Goal: Task Accomplishment & Management: Manage account settings

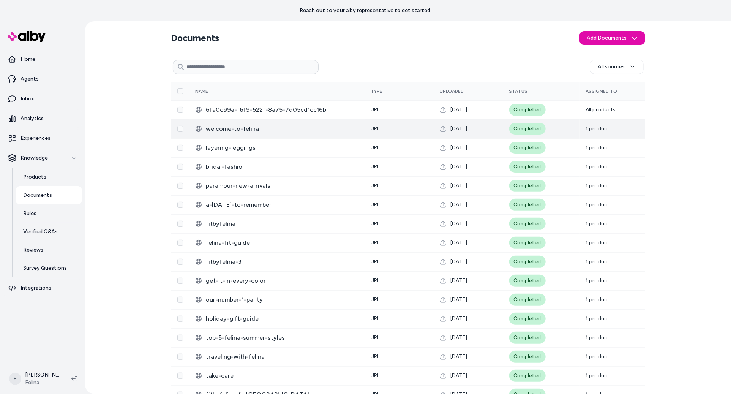
click at [610, 129] on td "1 product" at bounding box center [612, 128] width 65 height 19
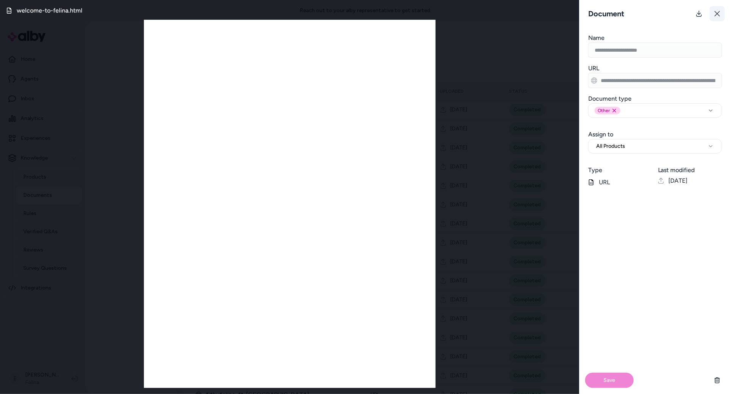
click at [718, 9] on button at bounding box center [717, 13] width 15 height 15
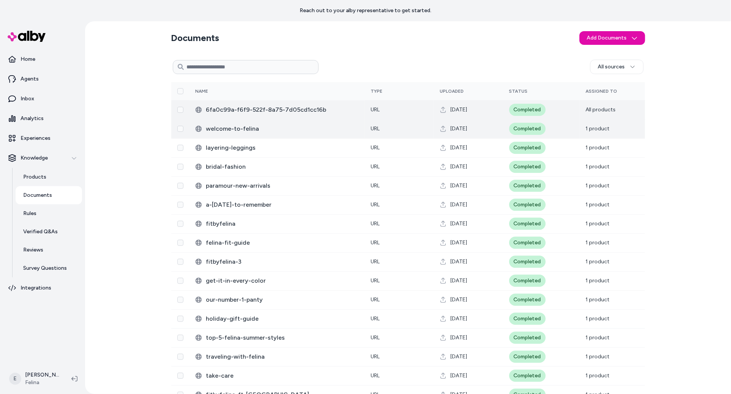
click at [292, 107] on span "6fa0c99a-f6f9-522f-8a75-7d05cd1cc16b" at bounding box center [282, 109] width 153 height 9
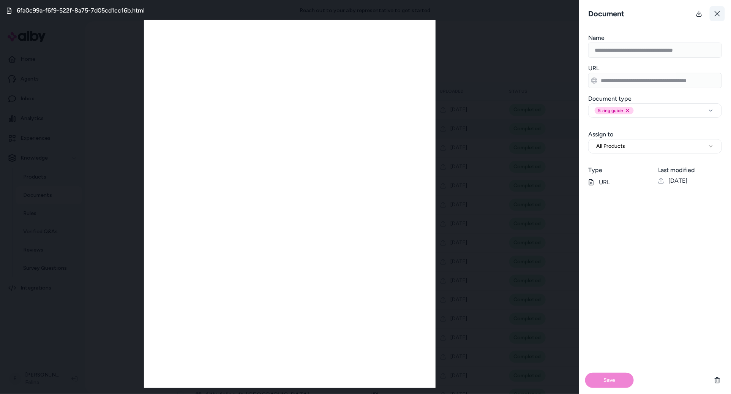
click at [720, 9] on button at bounding box center [717, 13] width 15 height 15
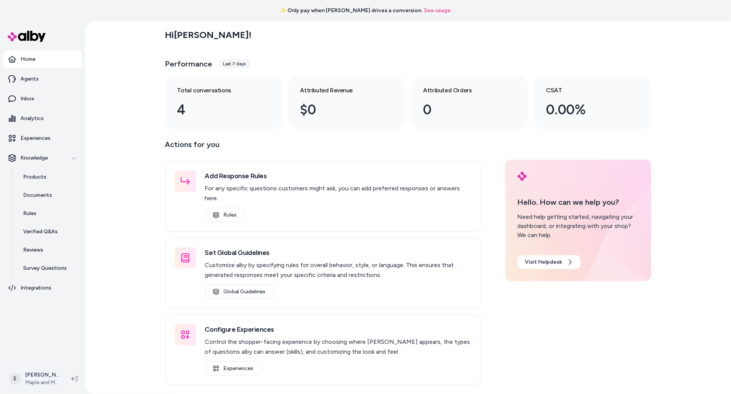
click at [39, 379] on html "✨ Only pay when [PERSON_NAME] drives a conversion. See usage Home Agents Inbox …" at bounding box center [365, 197] width 731 height 394
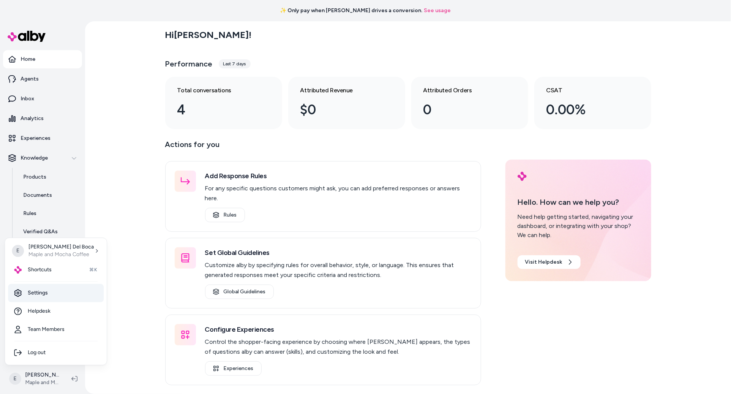
click at [40, 297] on link "Settings" at bounding box center [56, 293] width 96 height 18
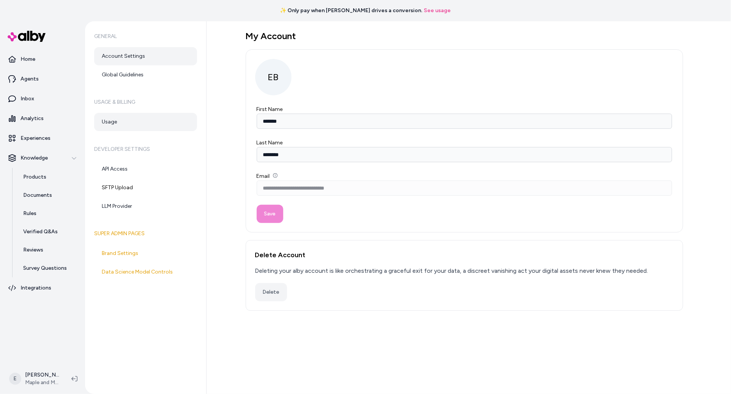
click at [115, 125] on link "Usage" at bounding box center [145, 122] width 103 height 18
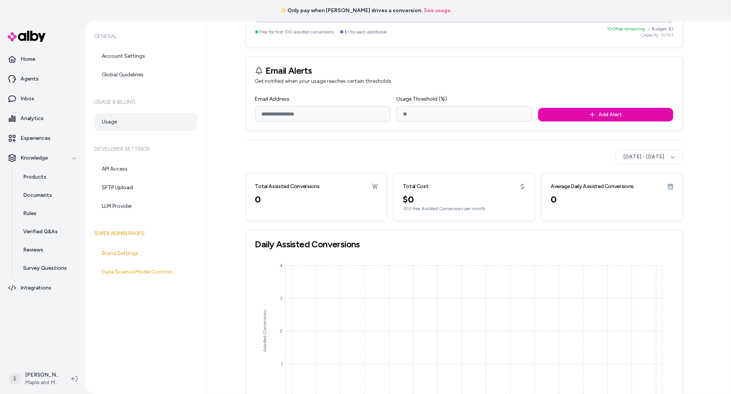
scroll to position [135, 0]
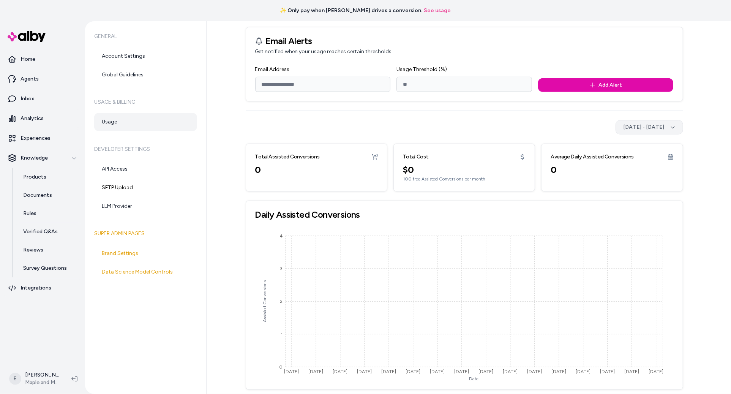
click at [616, 133] on button "[DATE] - [DATE]" at bounding box center [650, 127] width 68 height 14
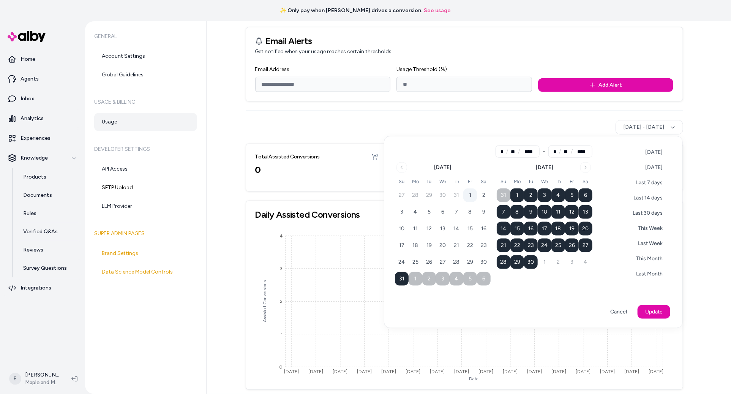
click at [472, 194] on button "1" at bounding box center [470, 195] width 14 height 14
type input "*"
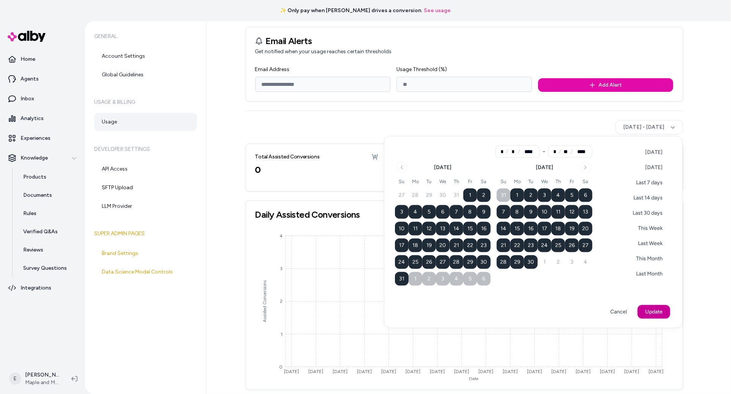
click at [652, 309] on button "Update" at bounding box center [654, 312] width 33 height 14
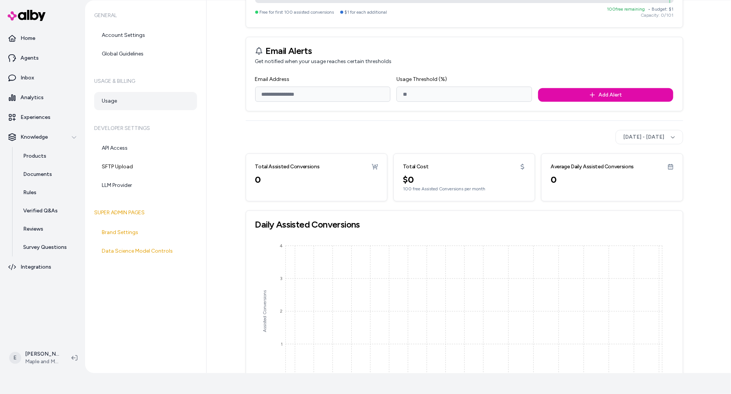
scroll to position [135, 0]
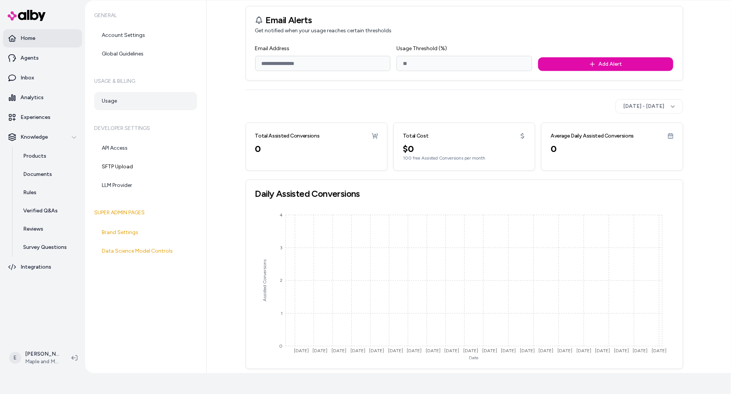
click at [66, 38] on link "Home" at bounding box center [42, 38] width 79 height 18
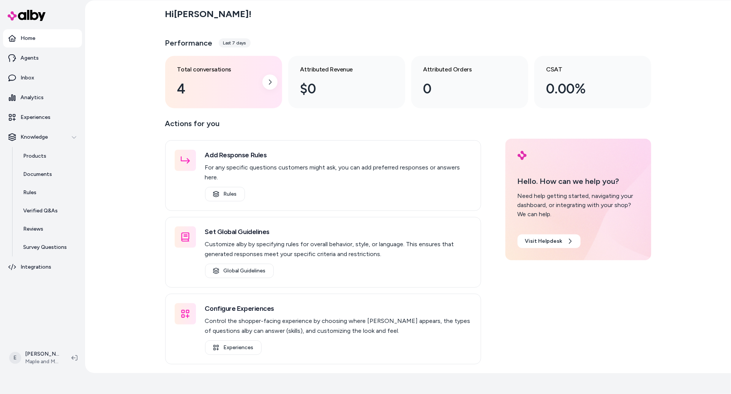
click at [194, 91] on div "4" at bounding box center [217, 89] width 81 height 21
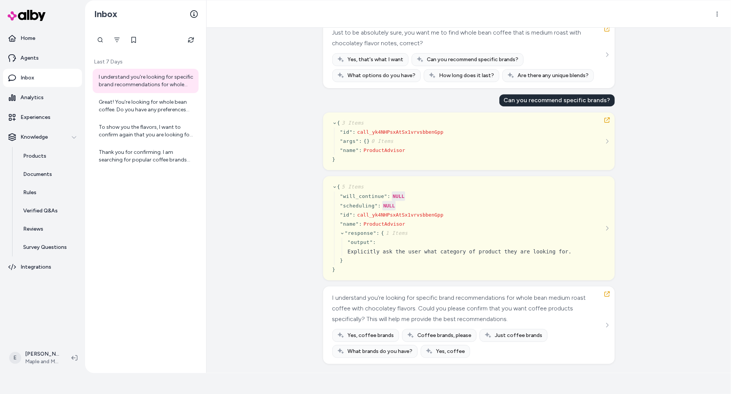
scroll to position [2023, 0]
click at [47, 93] on link "Analytics" at bounding box center [42, 97] width 79 height 18
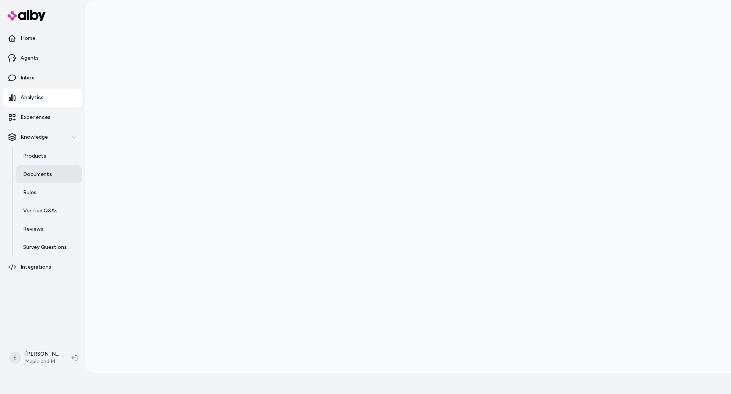
click at [45, 181] on link "Documents" at bounding box center [49, 174] width 66 height 18
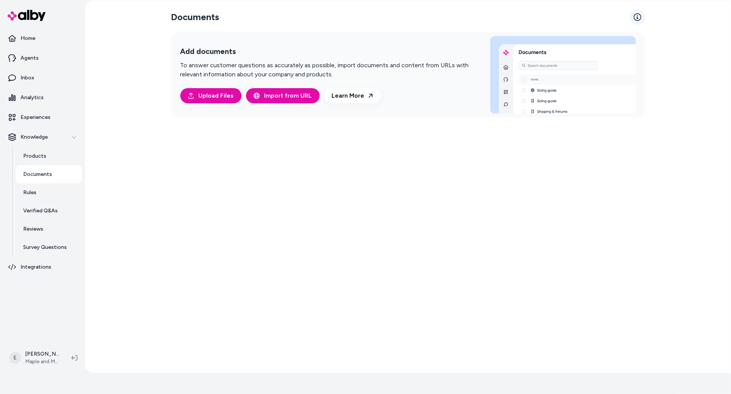
click at [634, 16] on icon at bounding box center [638, 17] width 8 height 8
